Goal: Navigation & Orientation: Find specific page/section

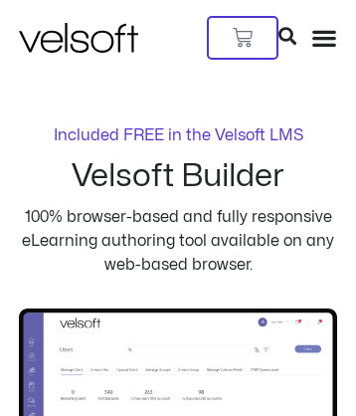
scroll to position [4560, 0]
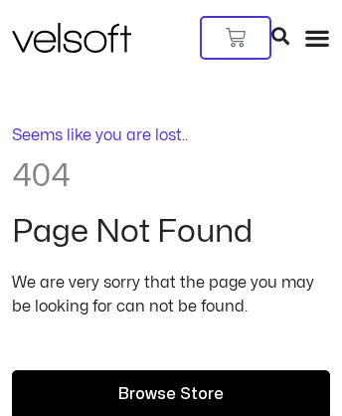
click at [171, 382] on span "Browse Store" at bounding box center [170, 395] width 105 height 26
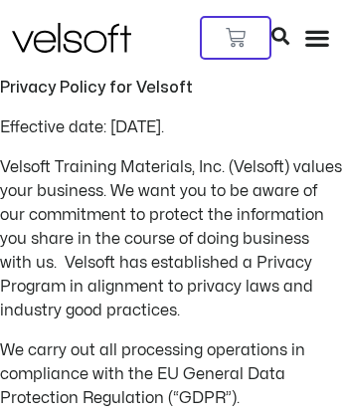
scroll to position [4823, 0]
